Goal: Manage account settings

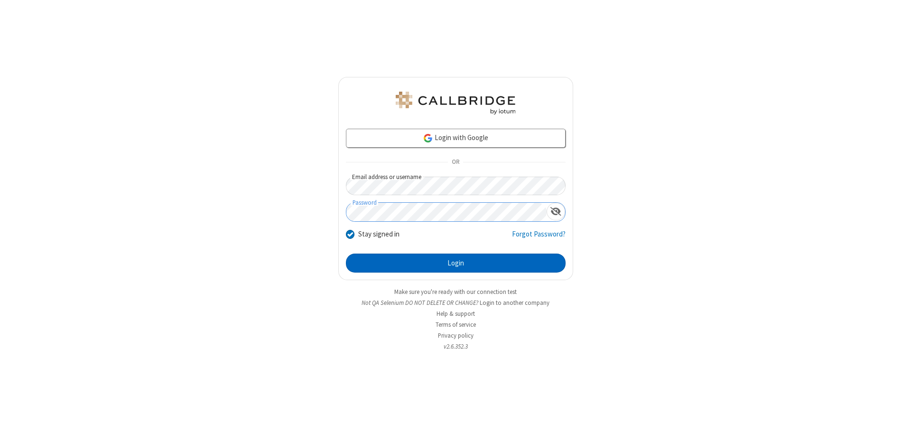
click at [456, 263] on button "Login" at bounding box center [456, 262] width 220 height 19
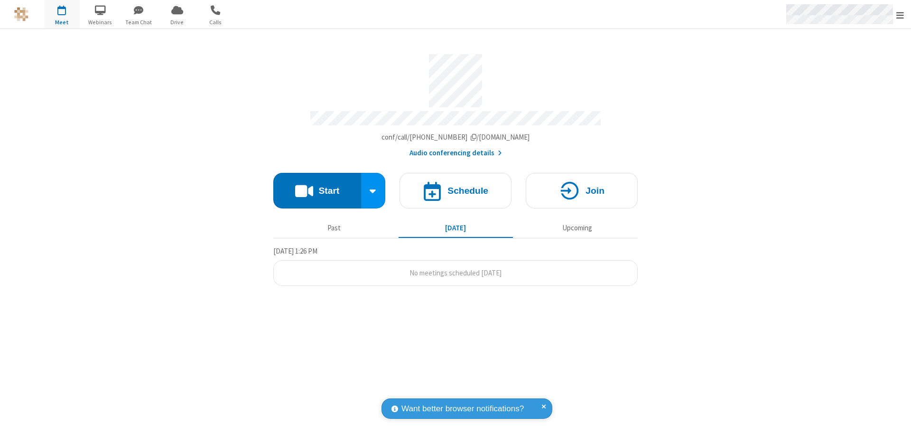
click at [900, 15] on span "Open menu" at bounding box center [901, 14] width 8 height 9
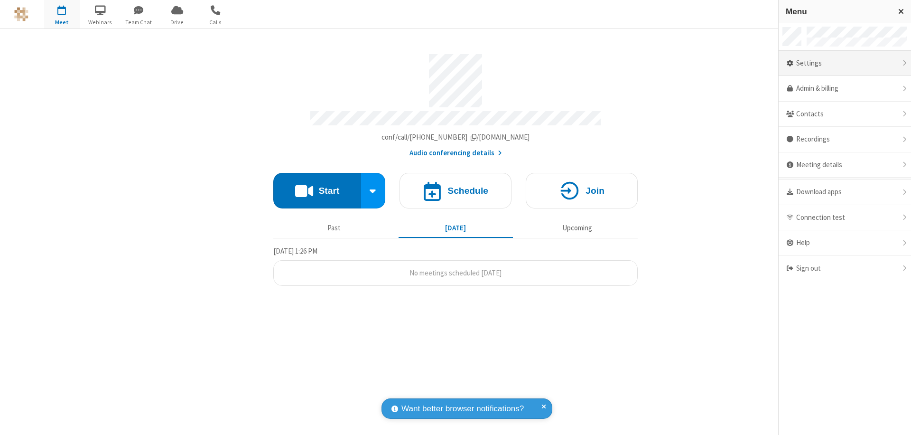
click at [845, 63] on div "Settings" at bounding box center [845, 64] width 132 height 26
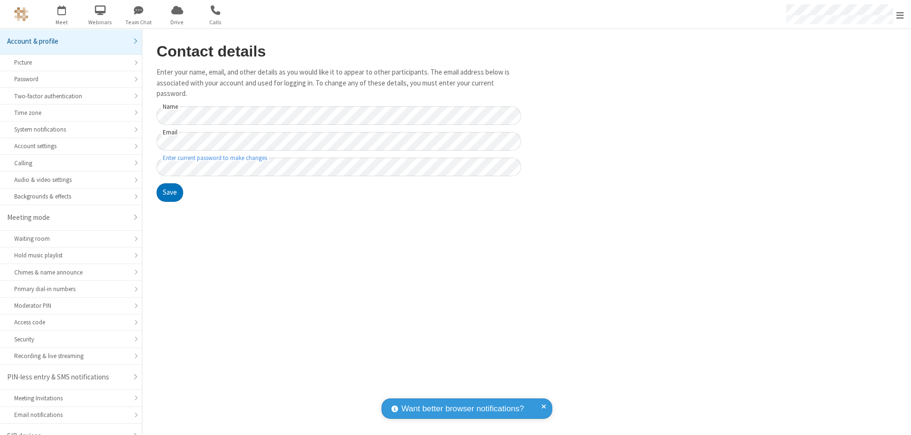
scroll to position [13, 0]
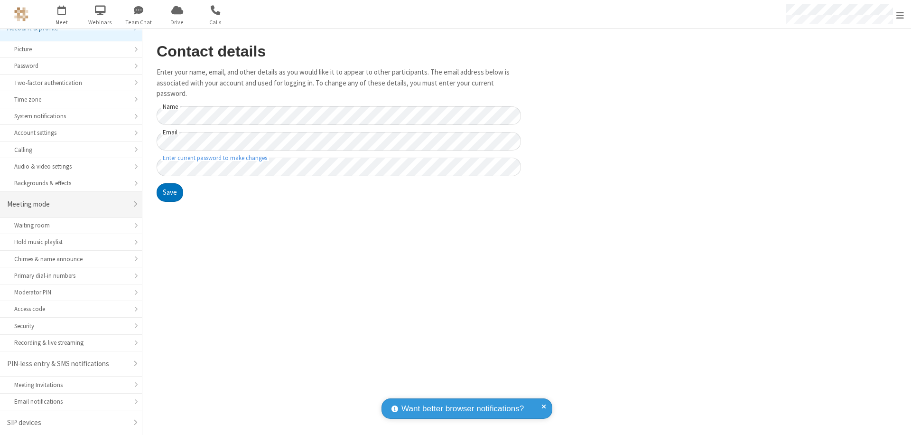
click at [67, 204] on div "Meeting mode" at bounding box center [67, 204] width 121 height 11
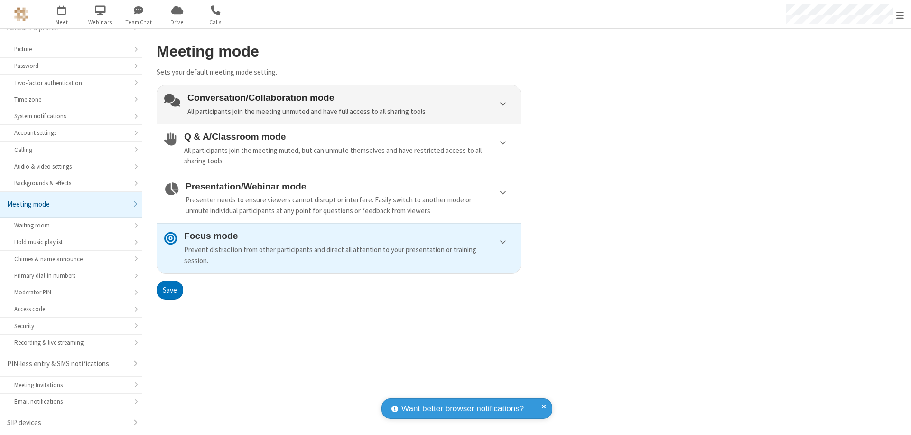
click at [339, 104] on div "Conversation/Collaboration mode All participants join the meeting unmuted and h…" at bounding box center [350, 105] width 326 height 24
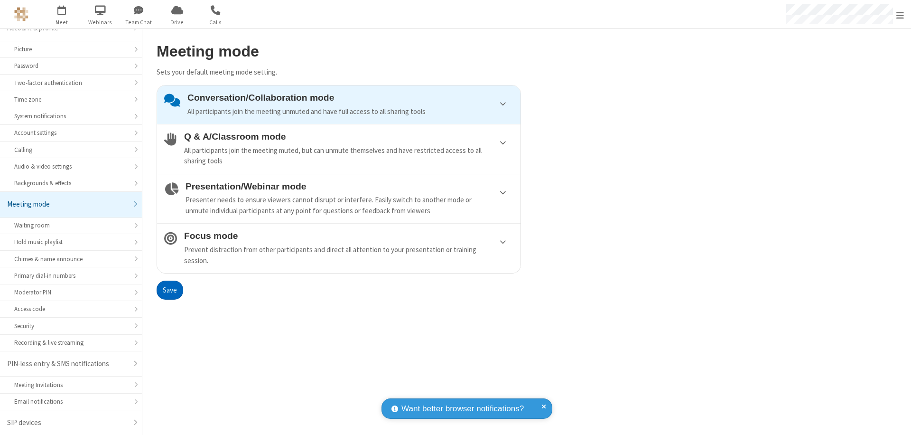
click at [169, 290] on button "Save" at bounding box center [170, 290] width 27 height 19
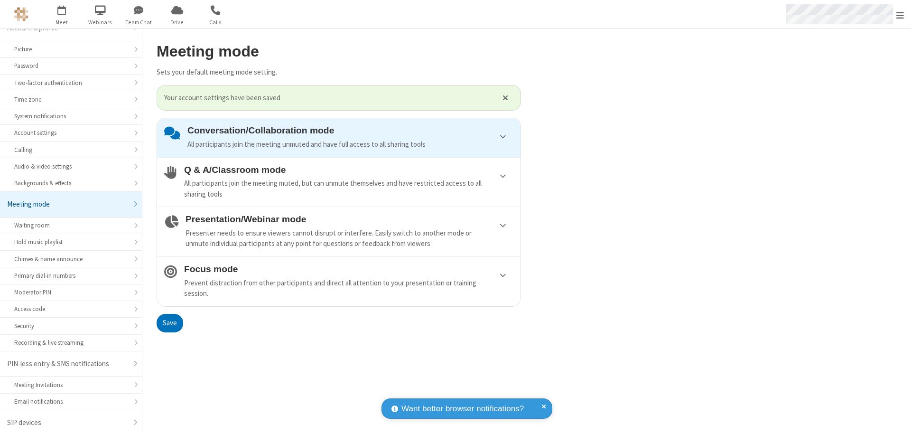
click at [900, 14] on span "Open menu" at bounding box center [901, 14] width 8 height 9
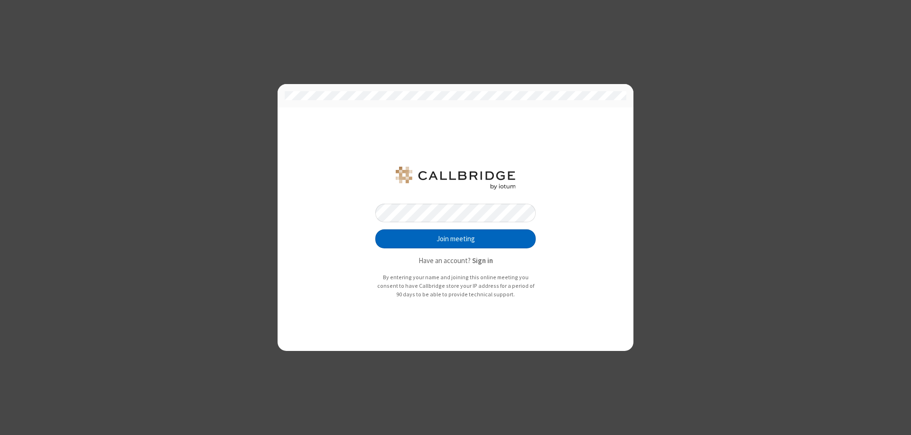
click at [456, 239] on button "Join meeting" at bounding box center [455, 238] width 160 height 19
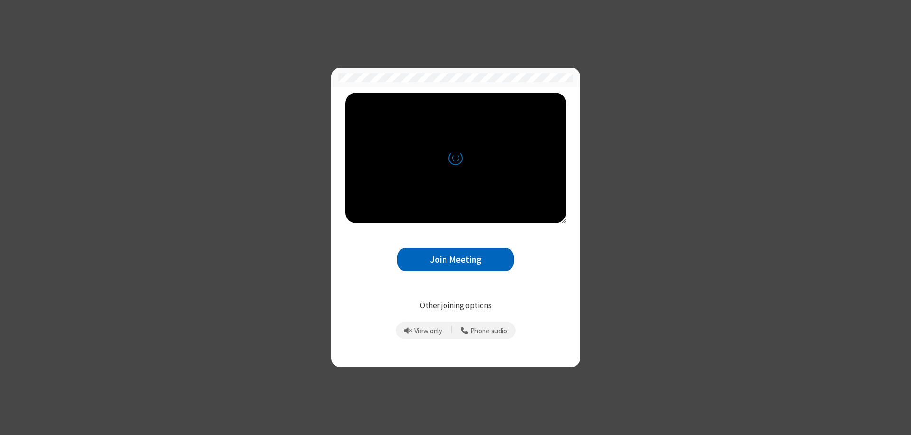
click at [456, 259] on button "Join Meeting" at bounding box center [455, 259] width 117 height 23
